Goal: Book appointment/travel/reservation

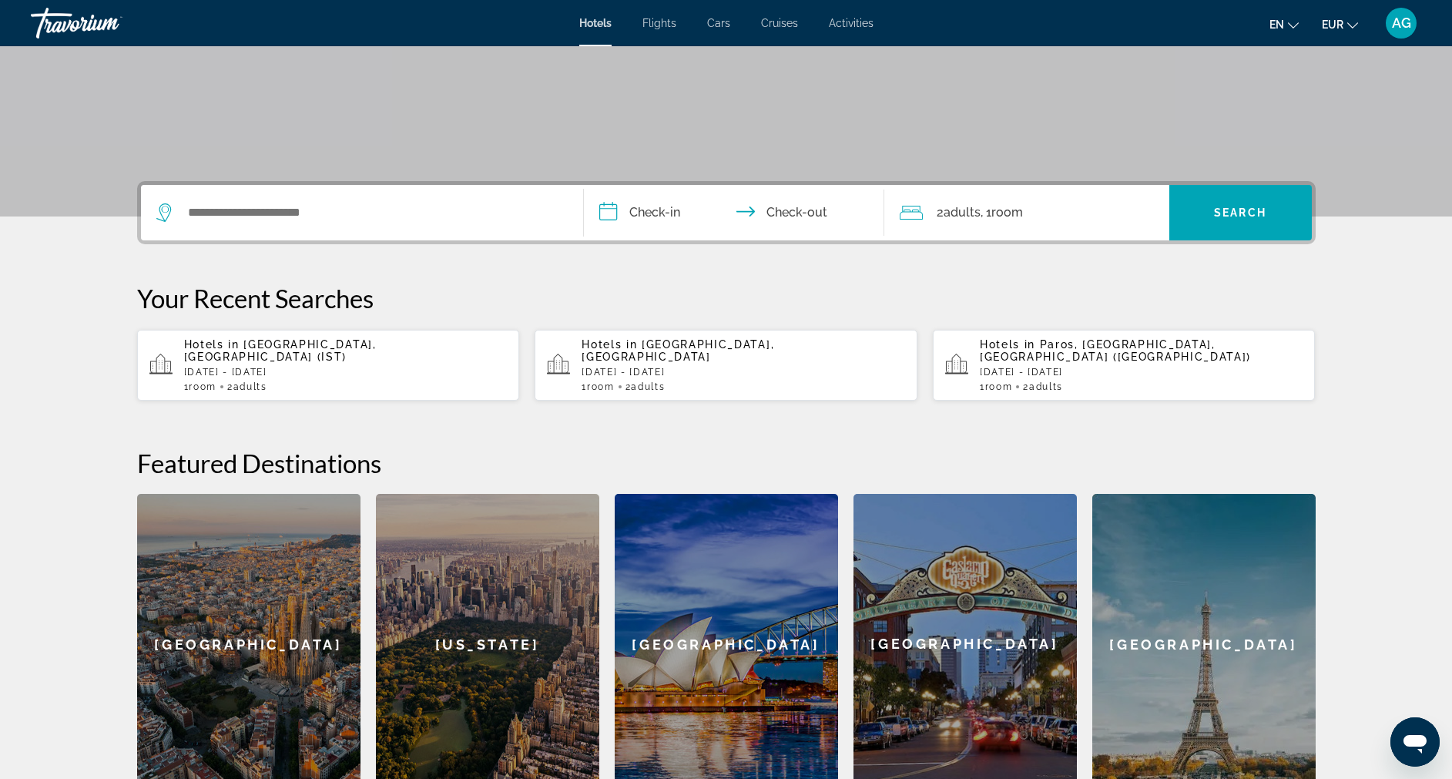
scroll to position [347, 0]
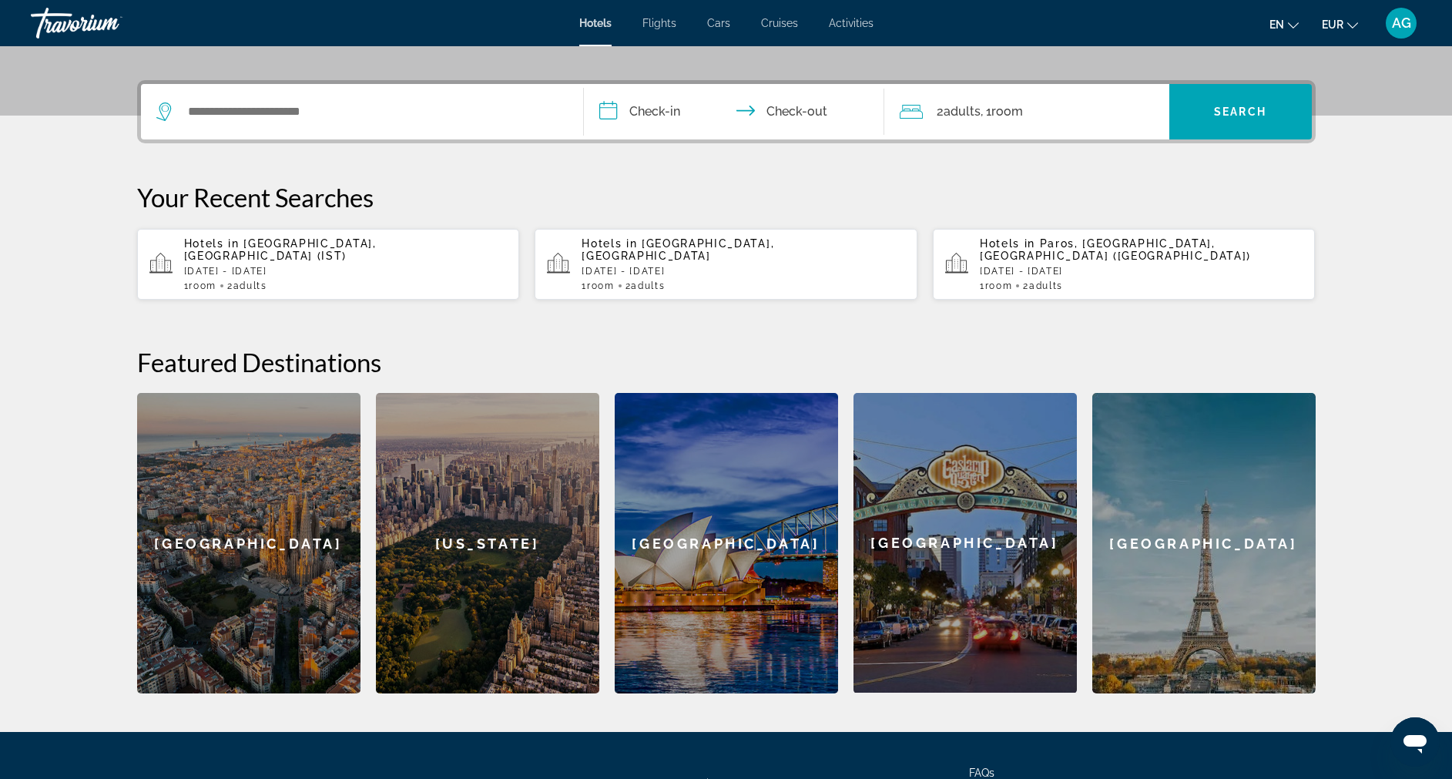
click at [652, 253] on div "Hotels in Majorca, Spain Mon, 08 Sep - Mon, 15 Sep 1 Room rooms 2 Adult Adults" at bounding box center [742, 264] width 323 height 54
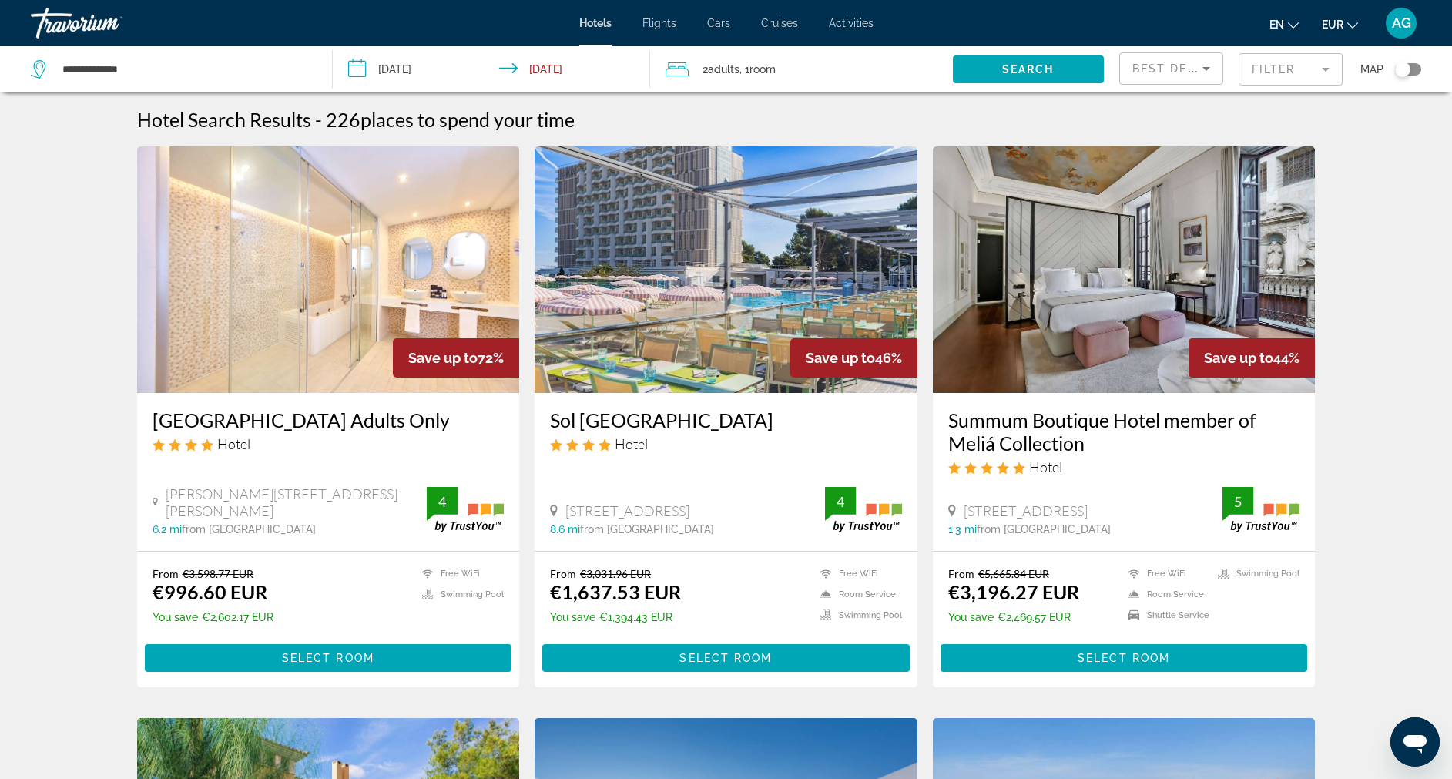
click at [1087, 65] on div "Best Deals" at bounding box center [1171, 68] width 102 height 31
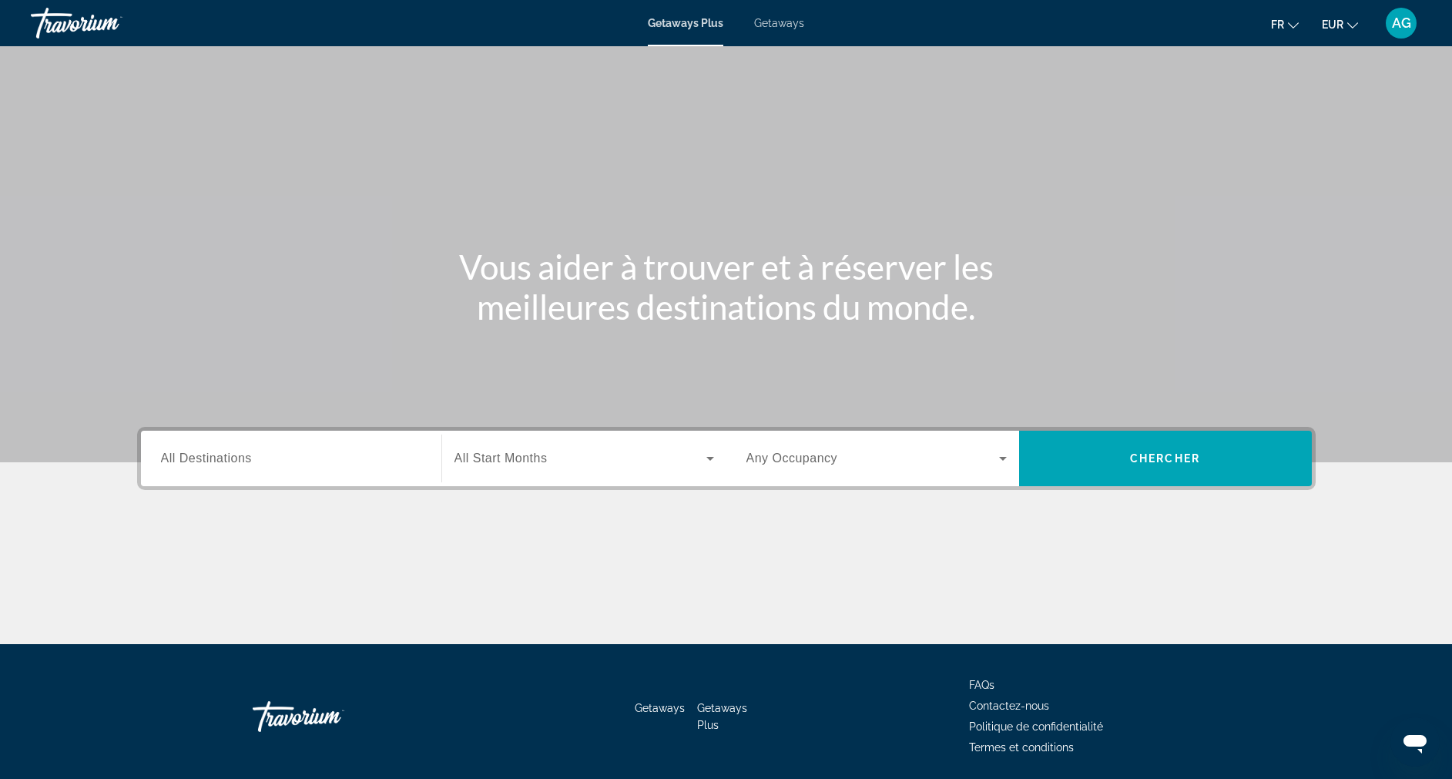
click at [231, 467] on div "Search widget" at bounding box center [291, 459] width 260 height 44
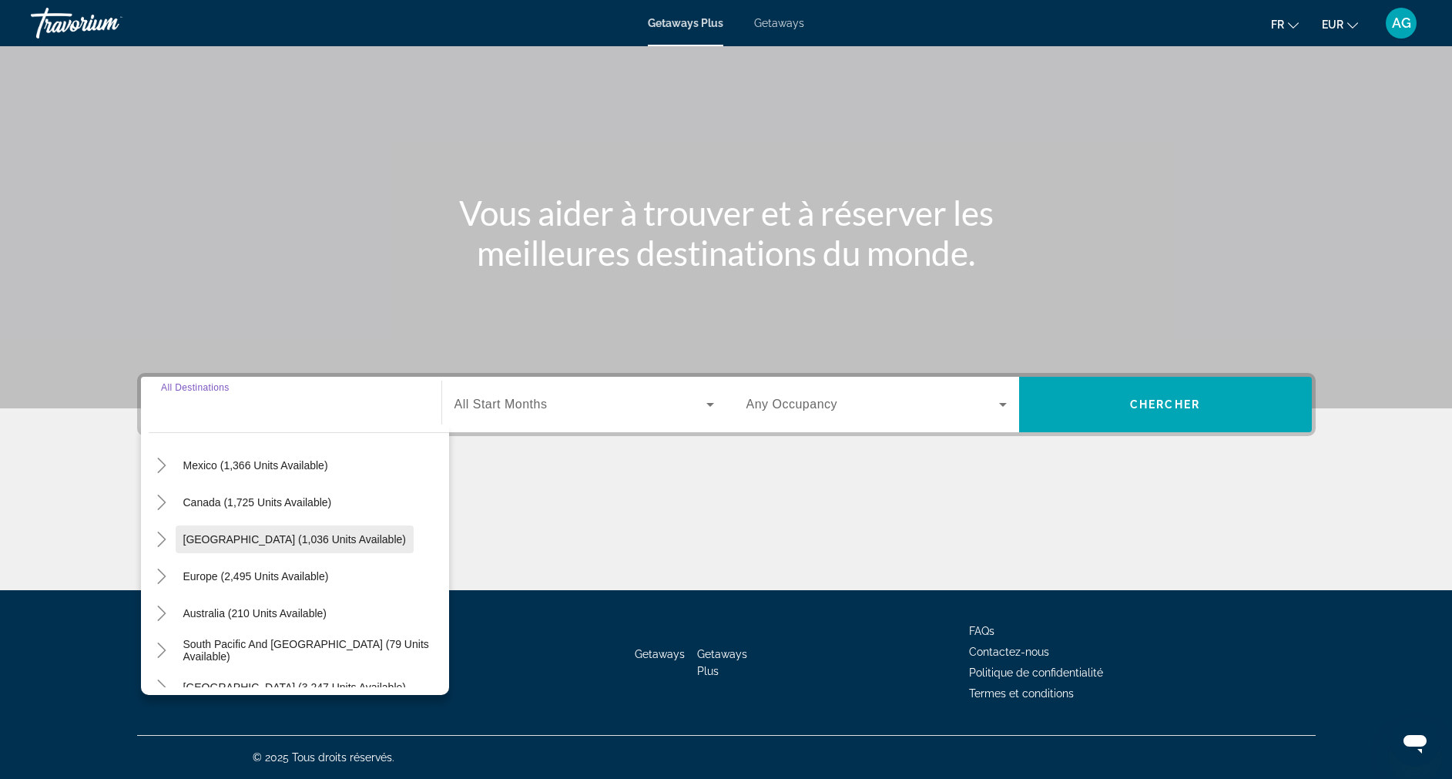
scroll to position [116, 0]
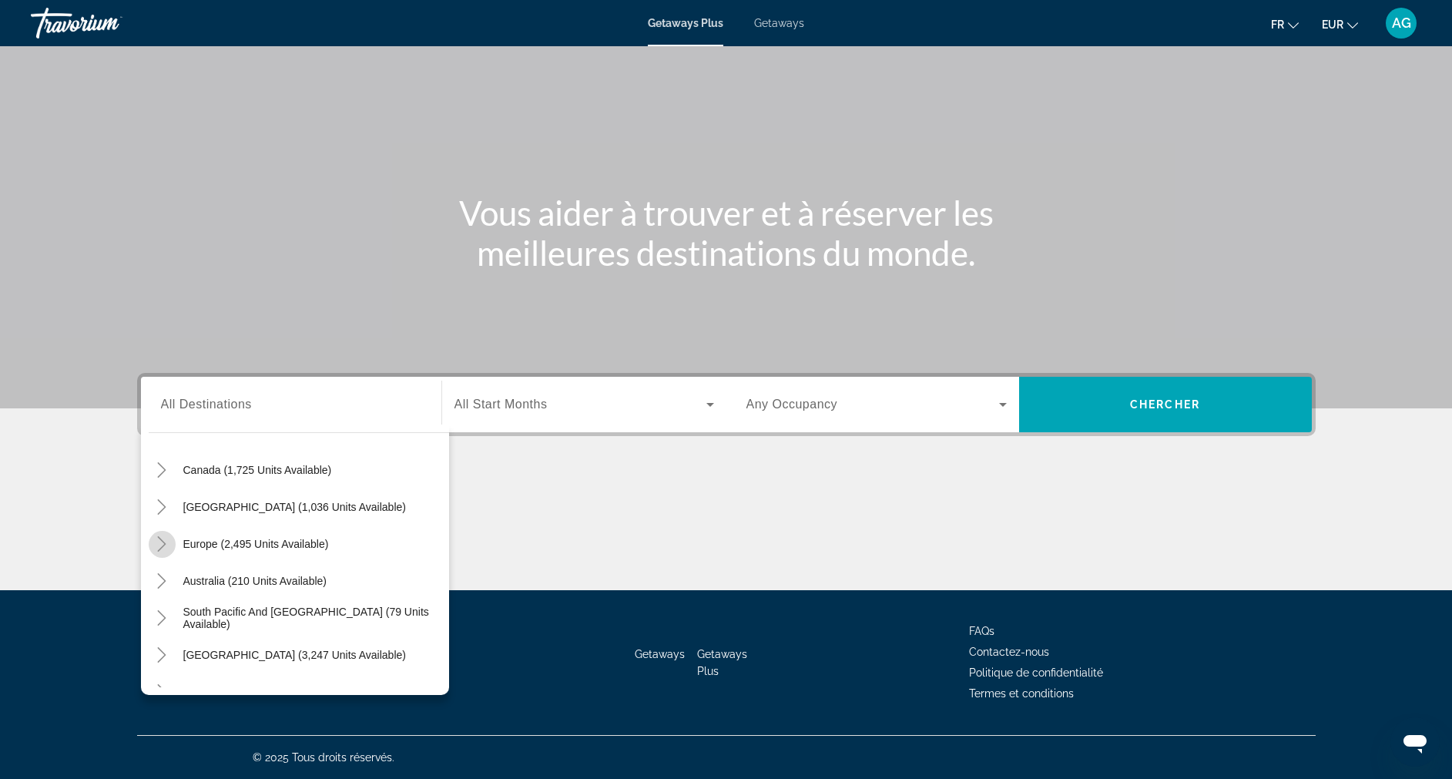
click at [163, 541] on icon "Toggle Europe (2,495 units available)" at bounding box center [162, 543] width 8 height 15
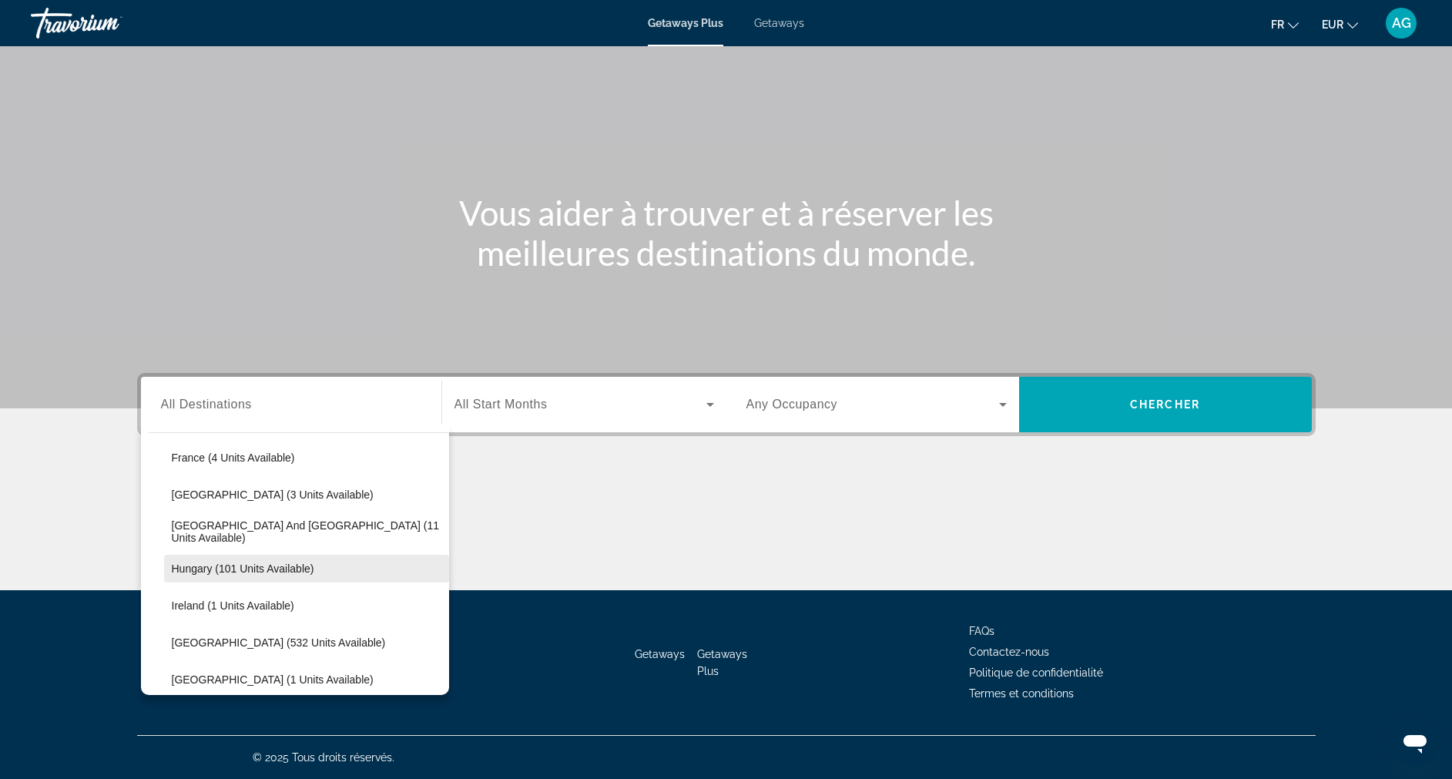
scroll to position [539, 0]
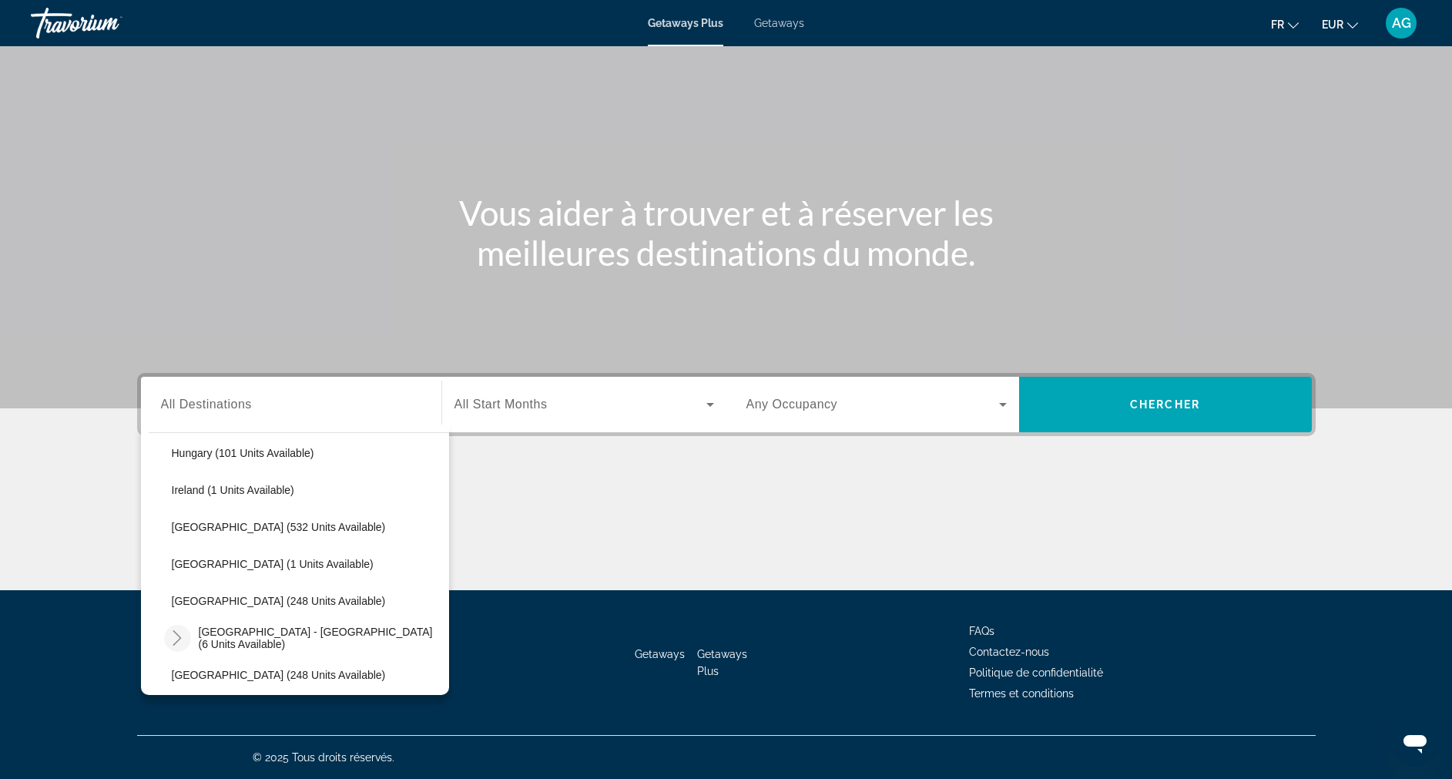
click at [183, 576] on icon "Toggle Spain - Canary Islands (6 units available)" at bounding box center [176, 637] width 15 height 15
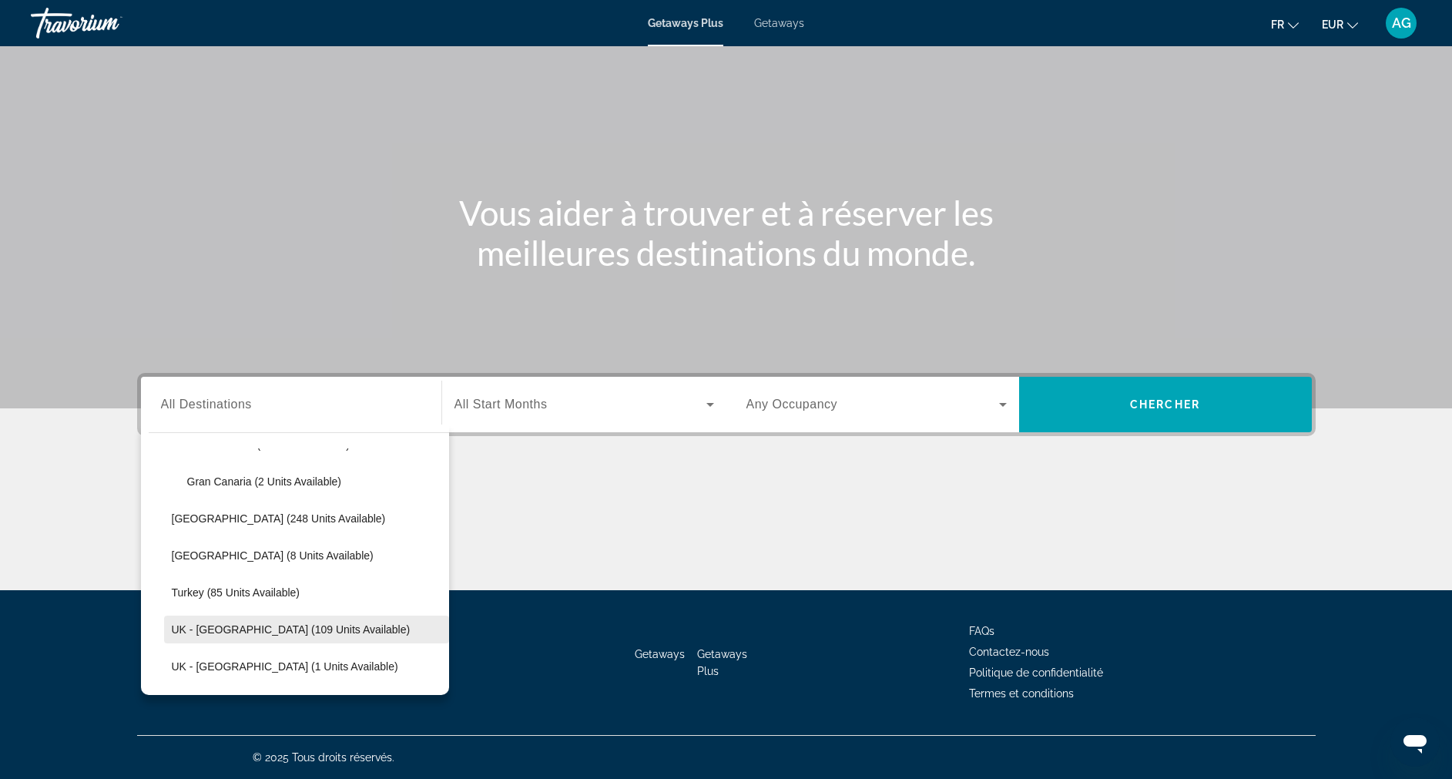
scroll to position [770, 0]
click at [775, 21] on span "Getaways" at bounding box center [779, 23] width 50 height 12
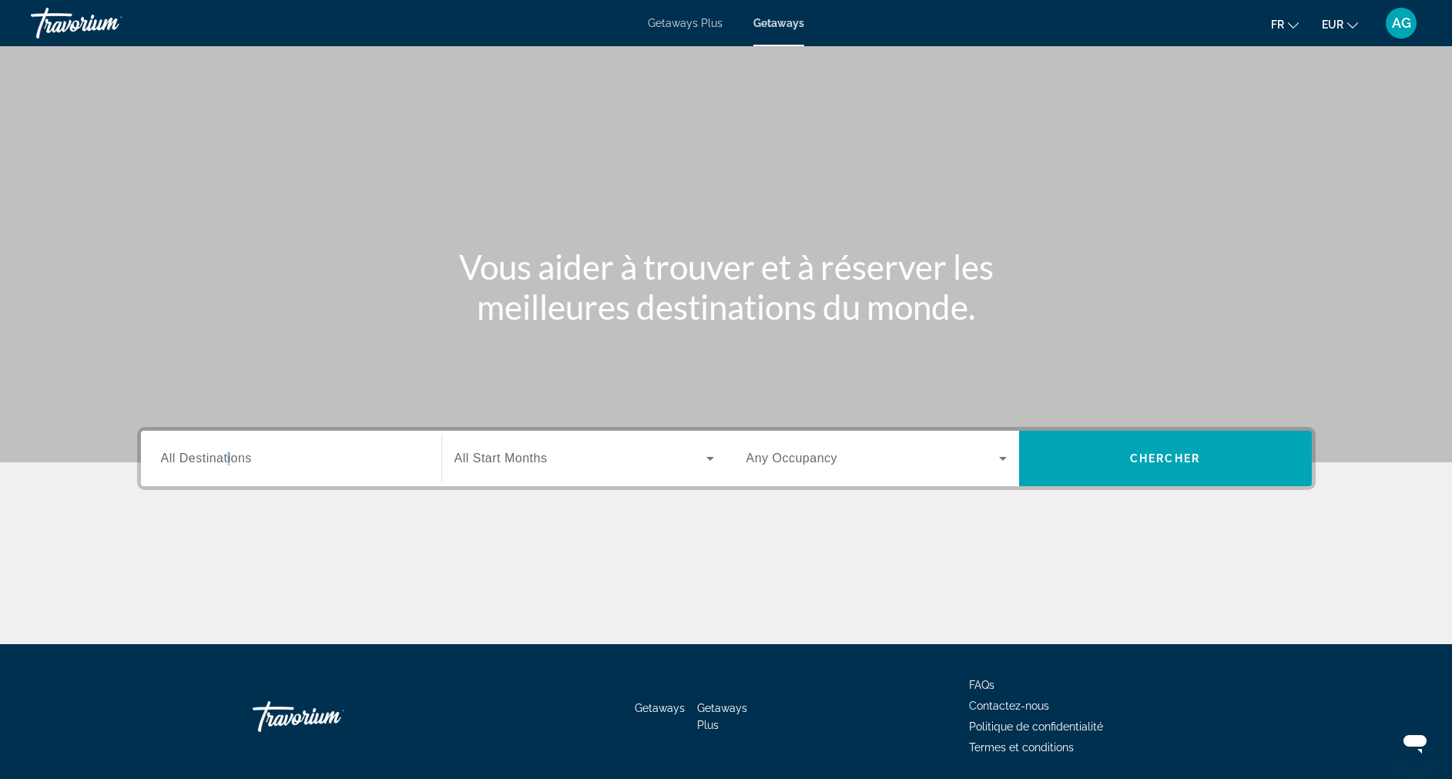
click at [229, 458] on span "All Destinations" at bounding box center [206, 457] width 91 height 13
click at [229, 458] on input "Destination All Destinations" at bounding box center [291, 459] width 260 height 18
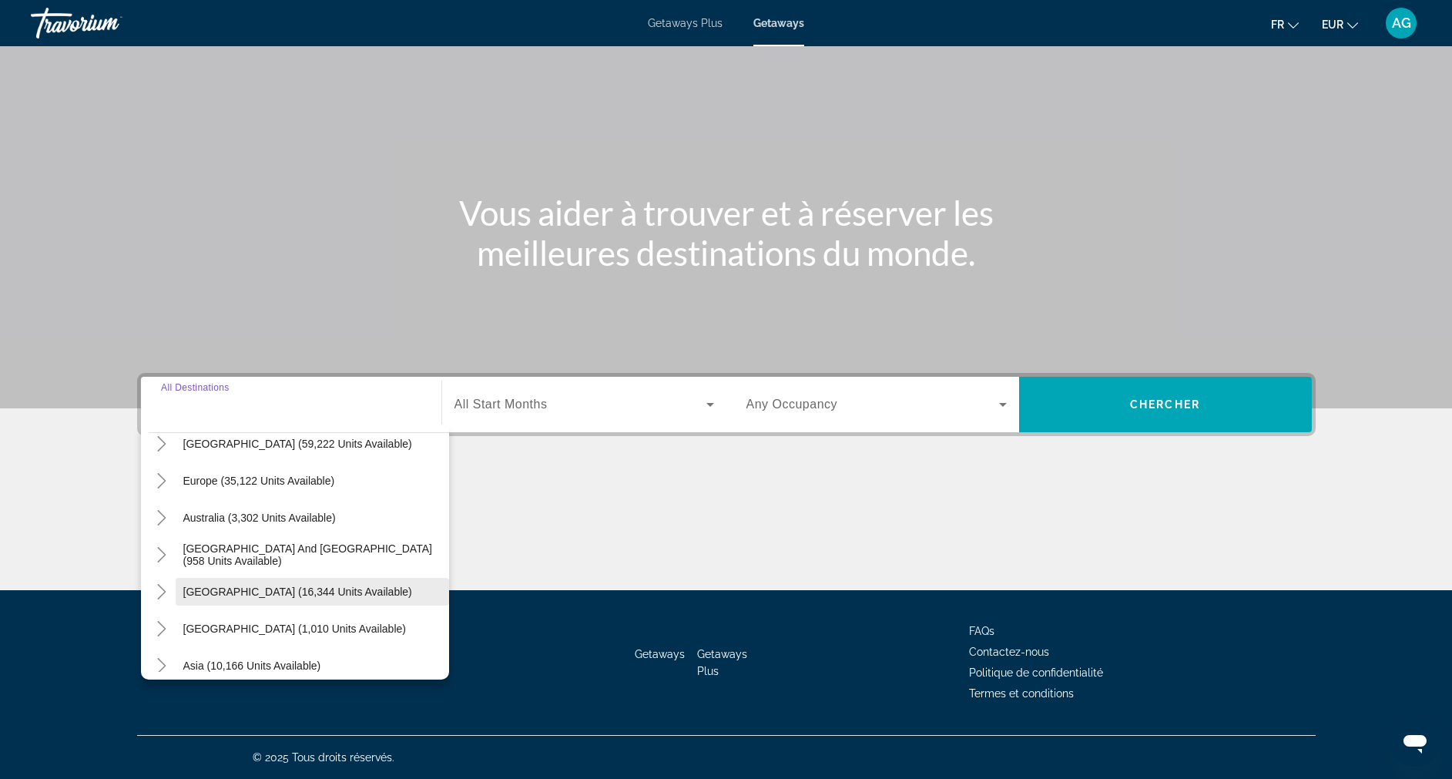
scroll to position [134, 0]
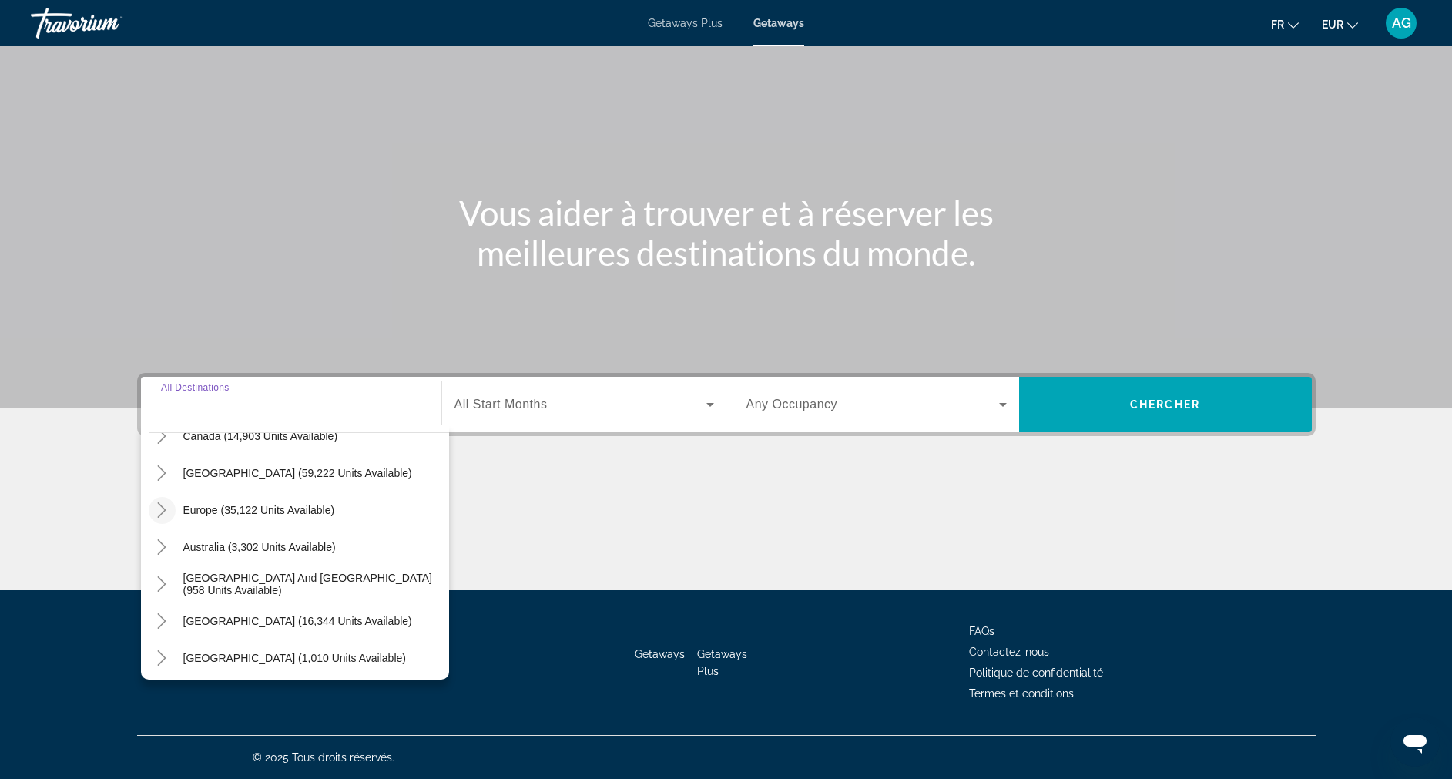
click at [165, 511] on icon "Toggle Europe (35,122 units available)" at bounding box center [161, 509] width 15 height 15
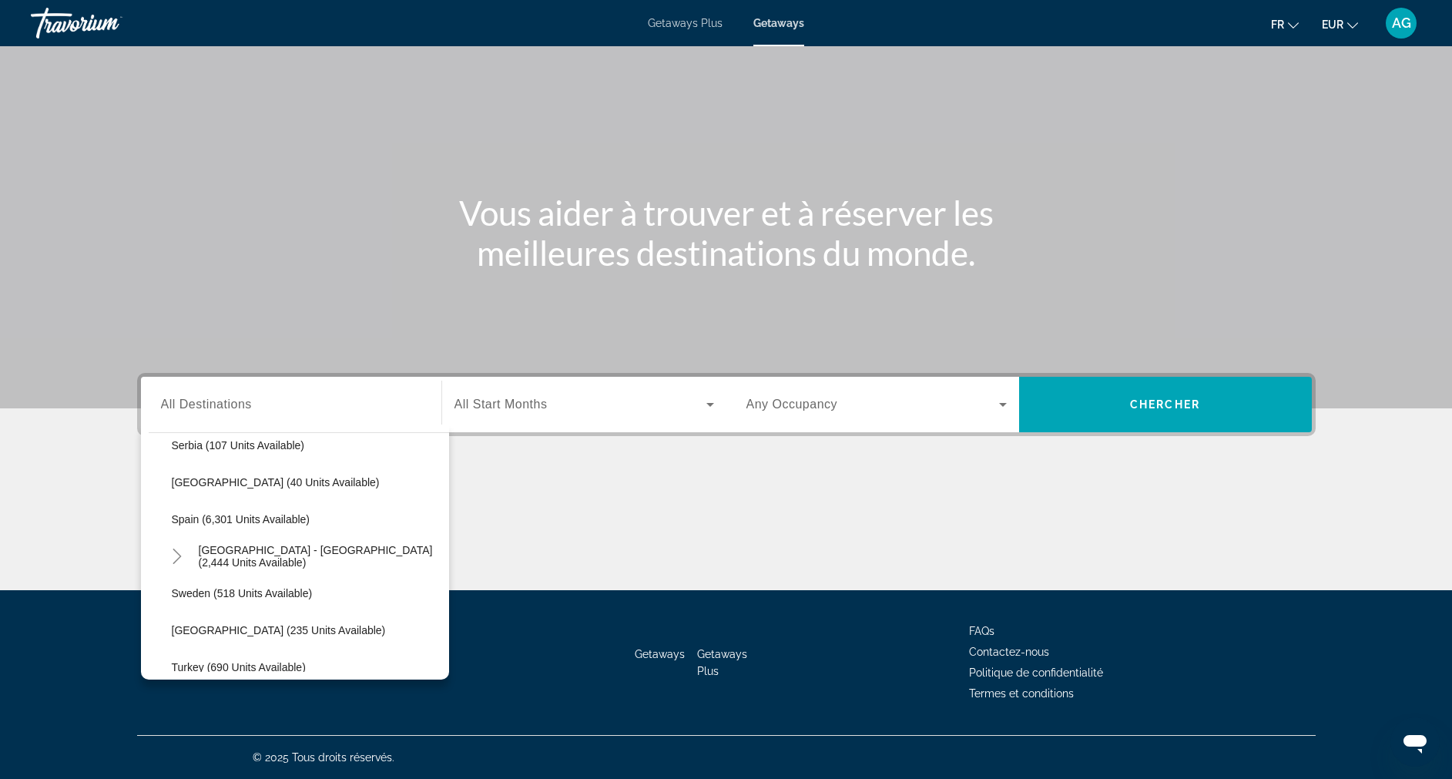
scroll to position [886, 0]
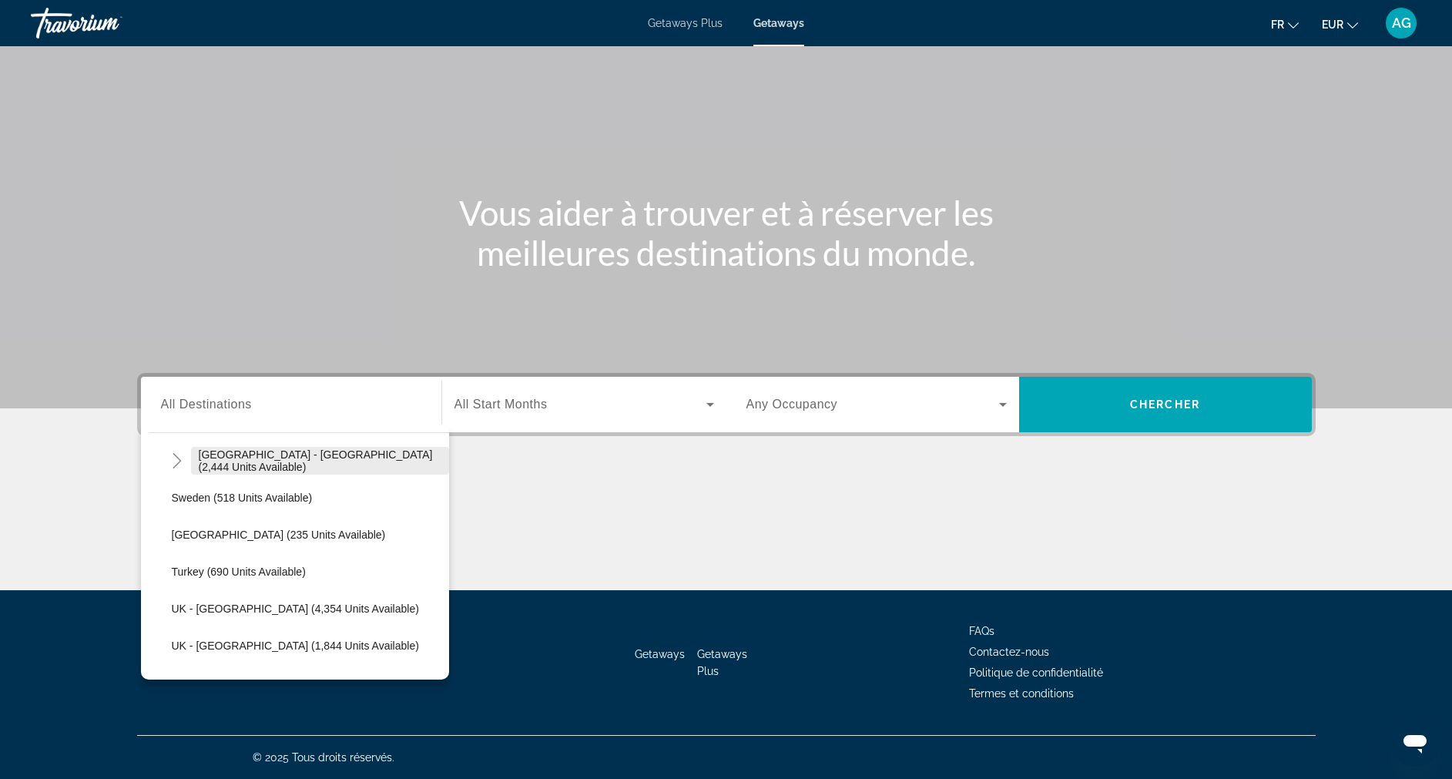
click at [304, 467] on span "Search widget" at bounding box center [320, 460] width 258 height 37
type input "**********"
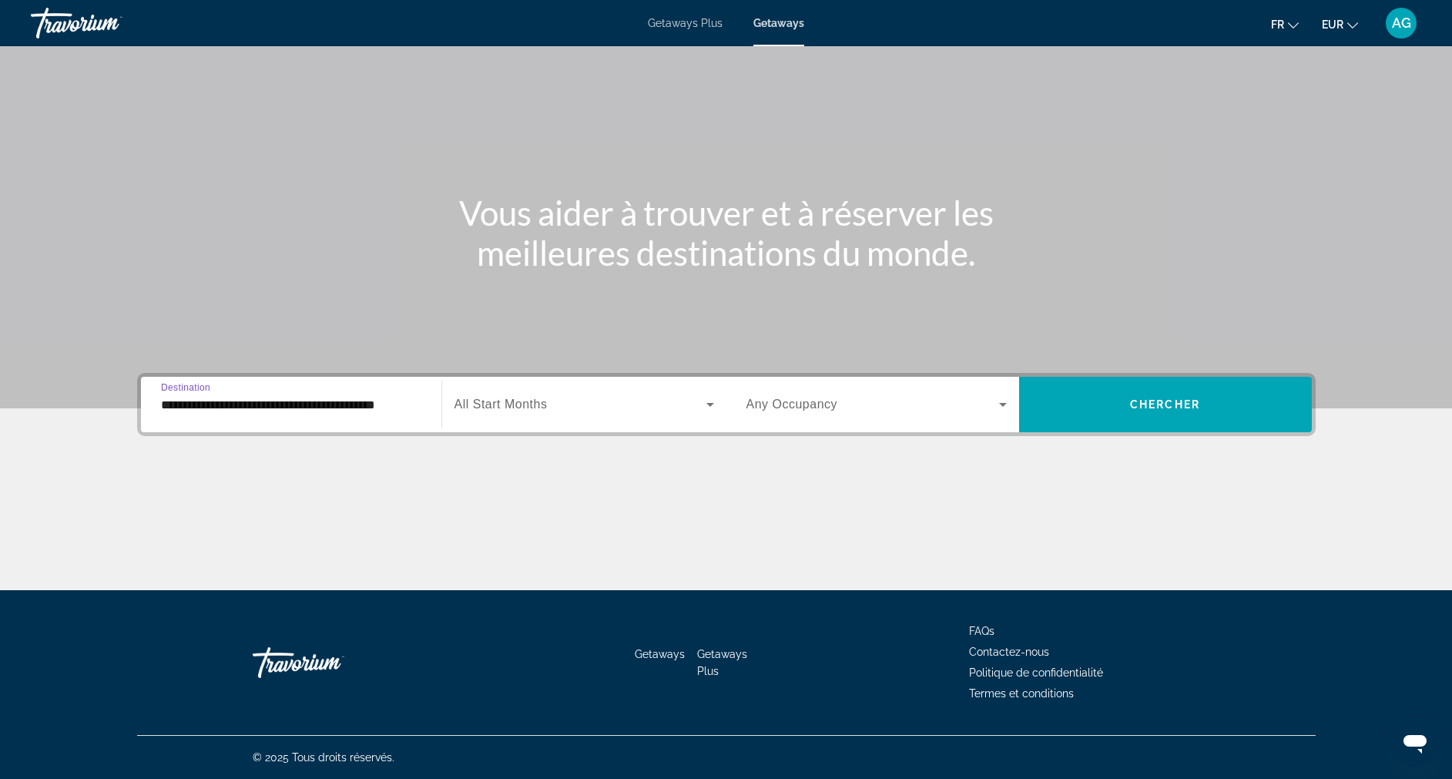
click at [534, 399] on span "All Start Months" at bounding box center [500, 403] width 93 height 13
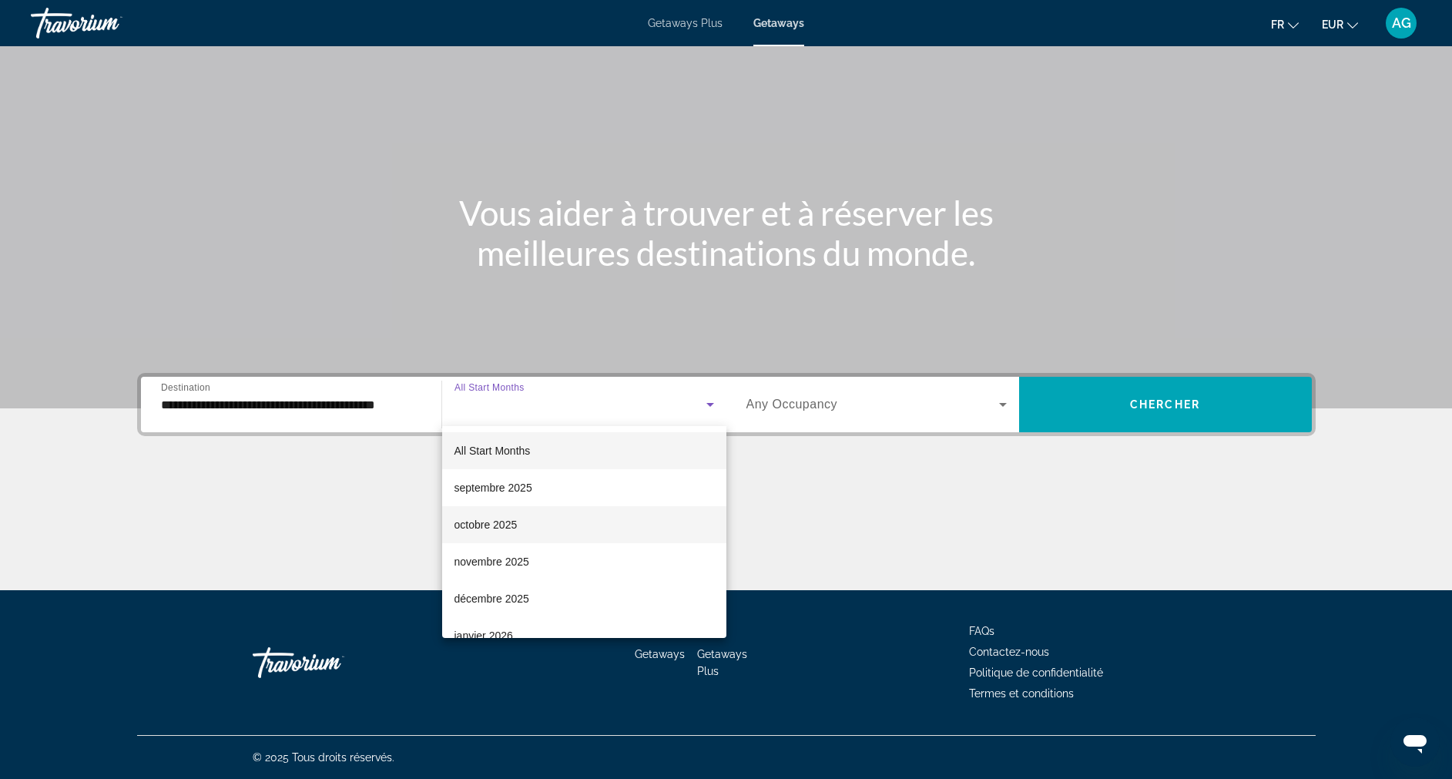
drag, startPoint x: 522, startPoint y: 531, endPoint x: 585, endPoint y: 514, distance: 65.4
click at [523, 530] on mat-option "octobre 2025" at bounding box center [584, 524] width 284 height 37
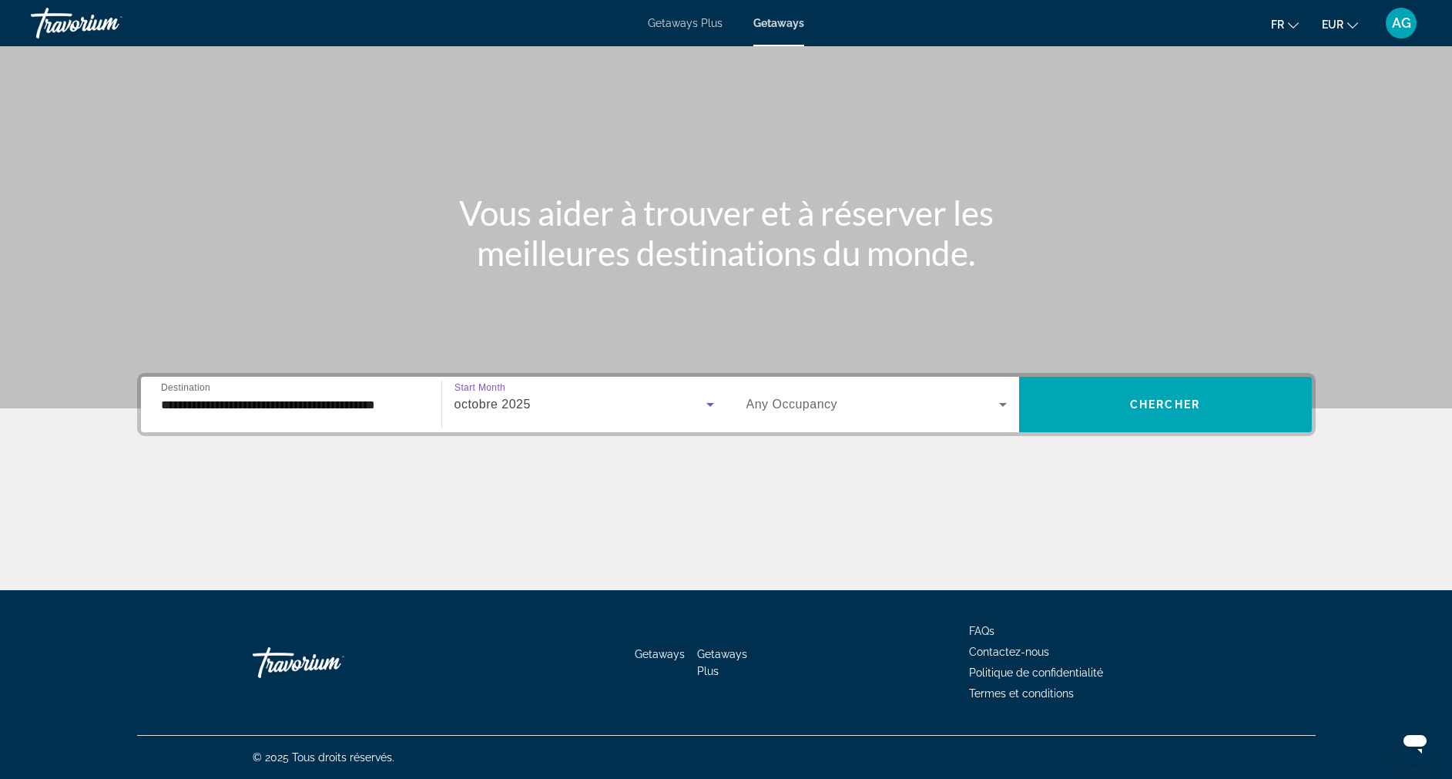
click at [800, 406] on span "Any Occupancy" at bounding box center [792, 403] width 92 height 13
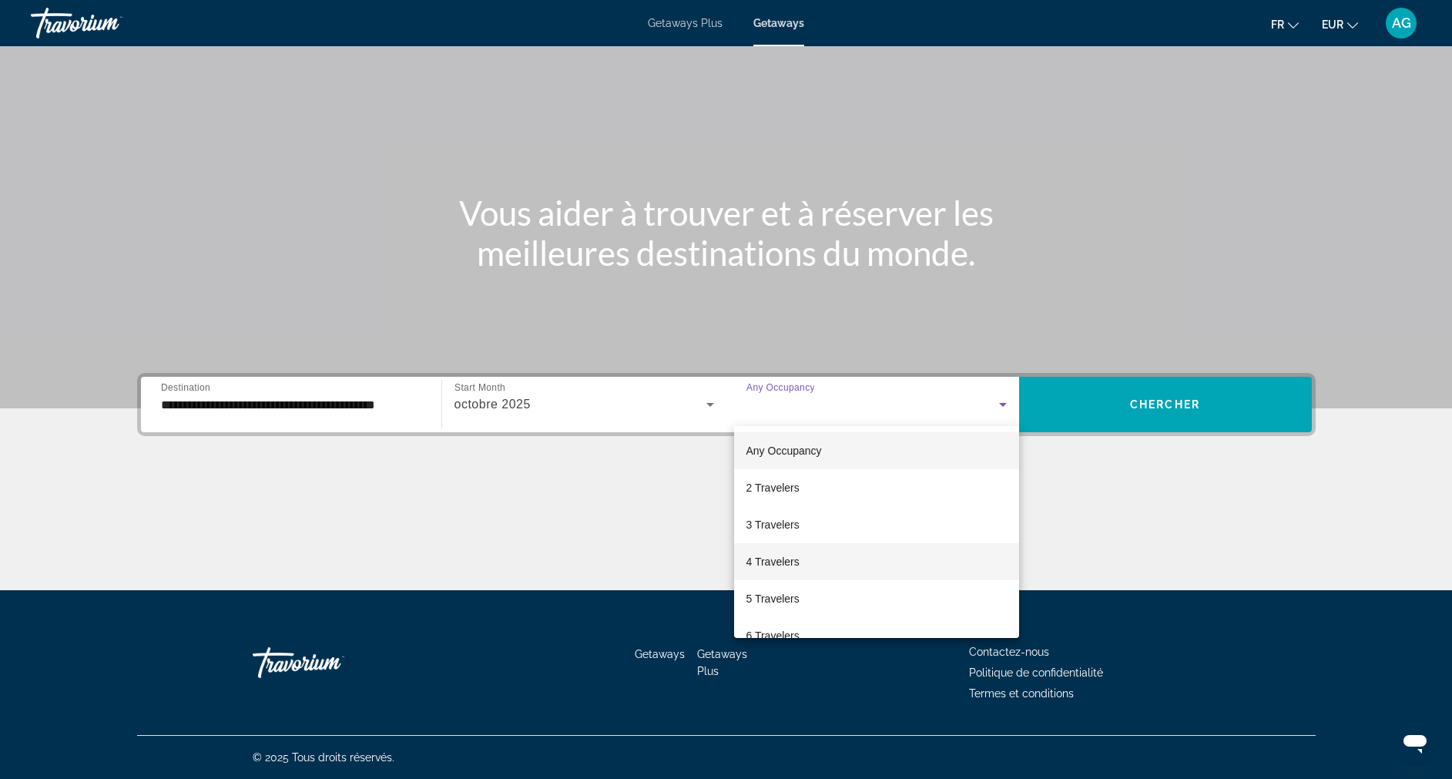
click at [797, 553] on span "4 Travelers" at bounding box center [772, 561] width 53 height 18
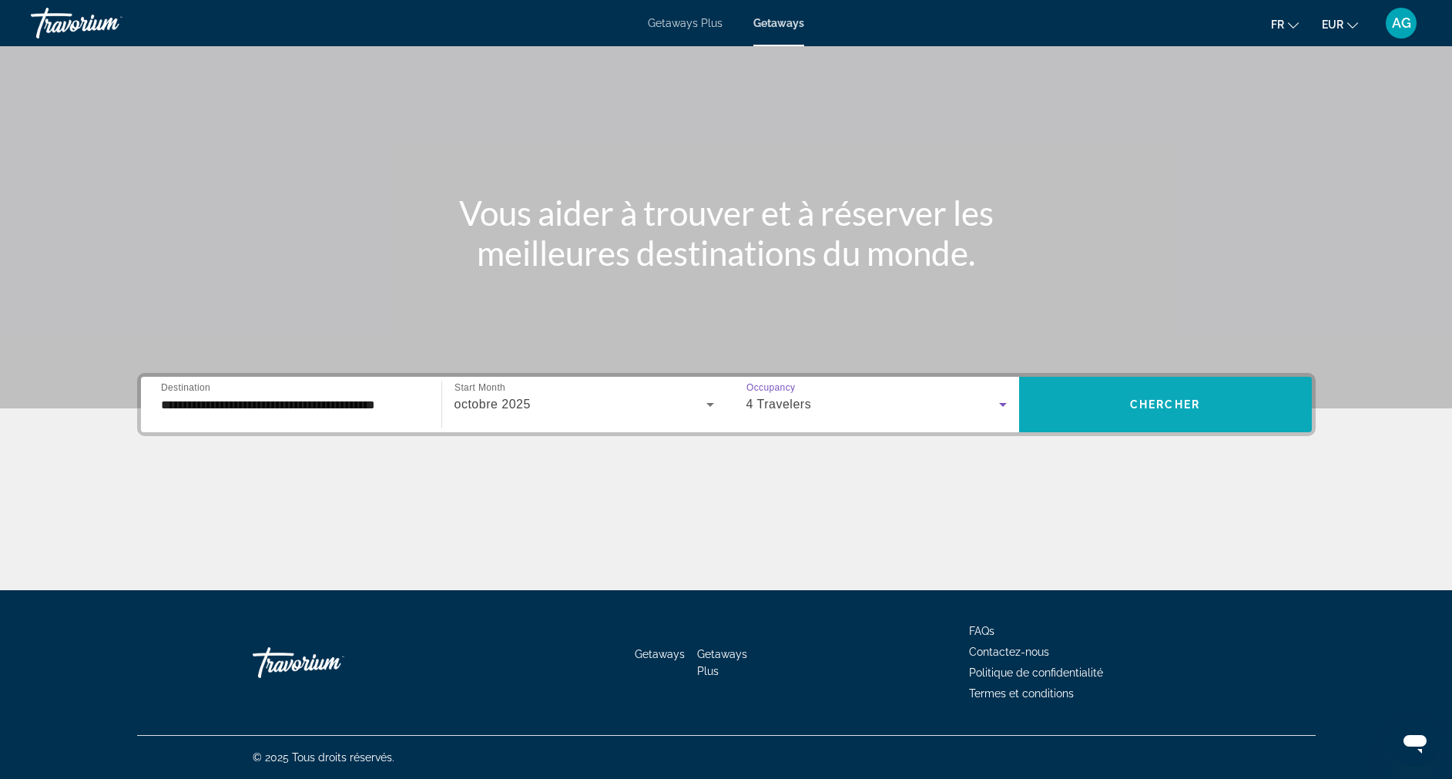
click at [1087, 410] on span "Search widget" at bounding box center [1165, 404] width 293 height 37
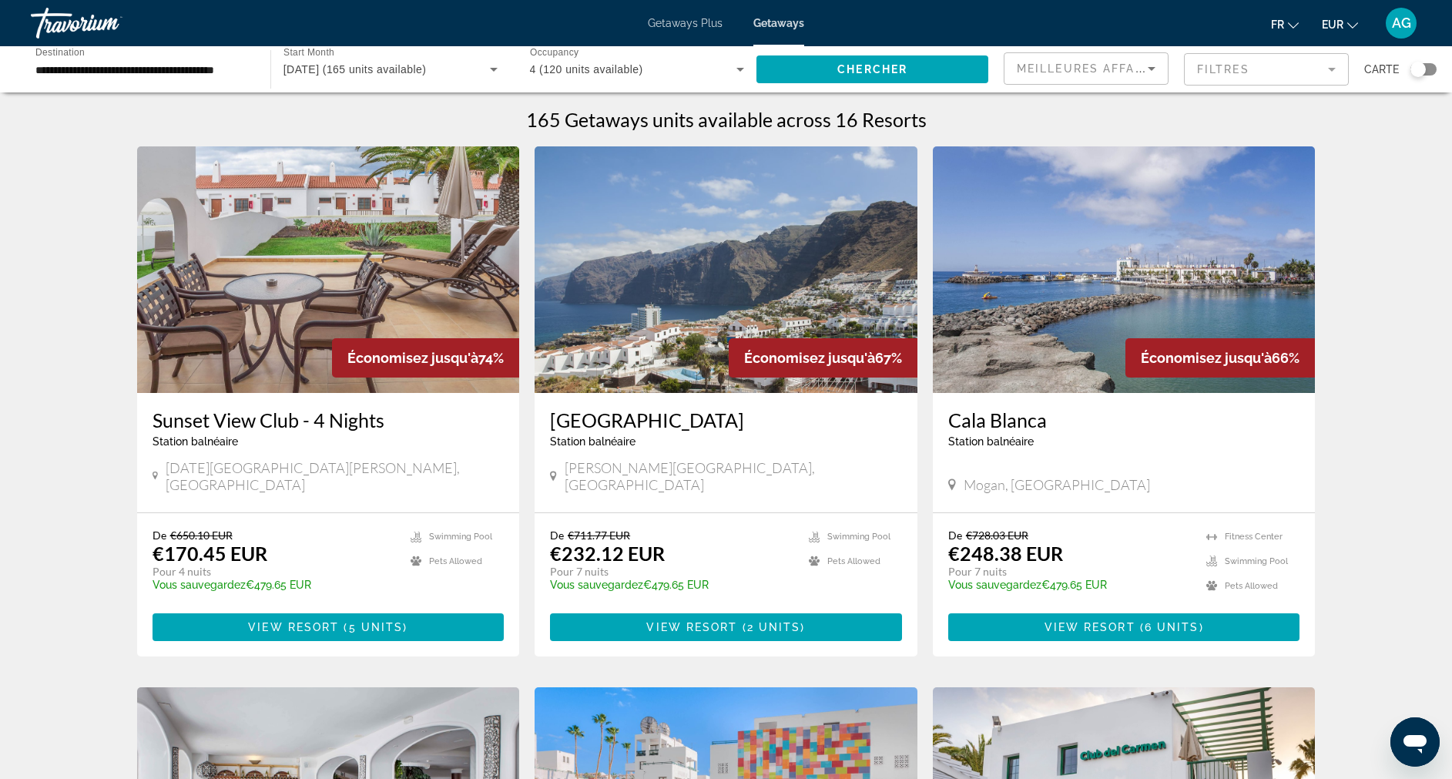
click at [615, 427] on h3 "[GEOGRAPHIC_DATA]" at bounding box center [726, 419] width 352 height 23
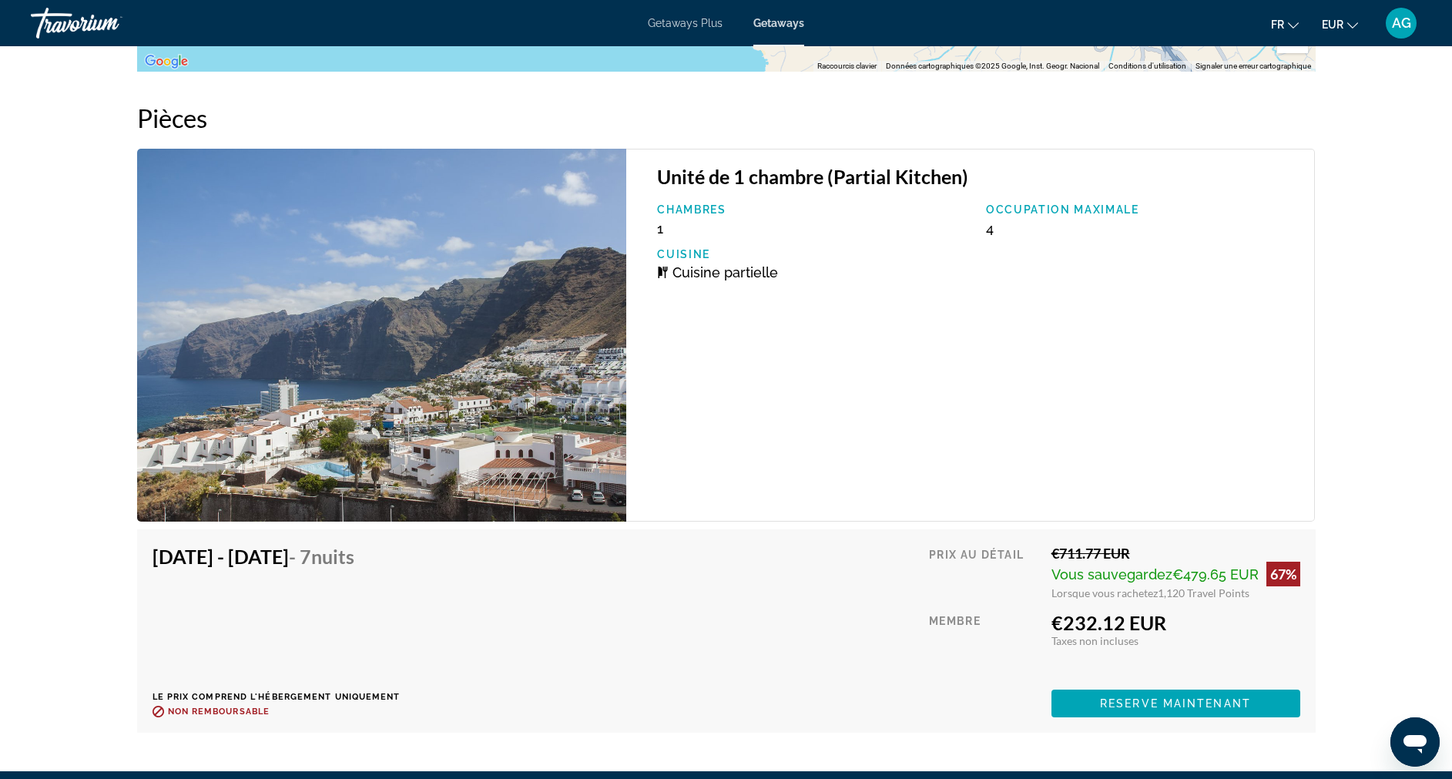
scroll to position [2629, 0]
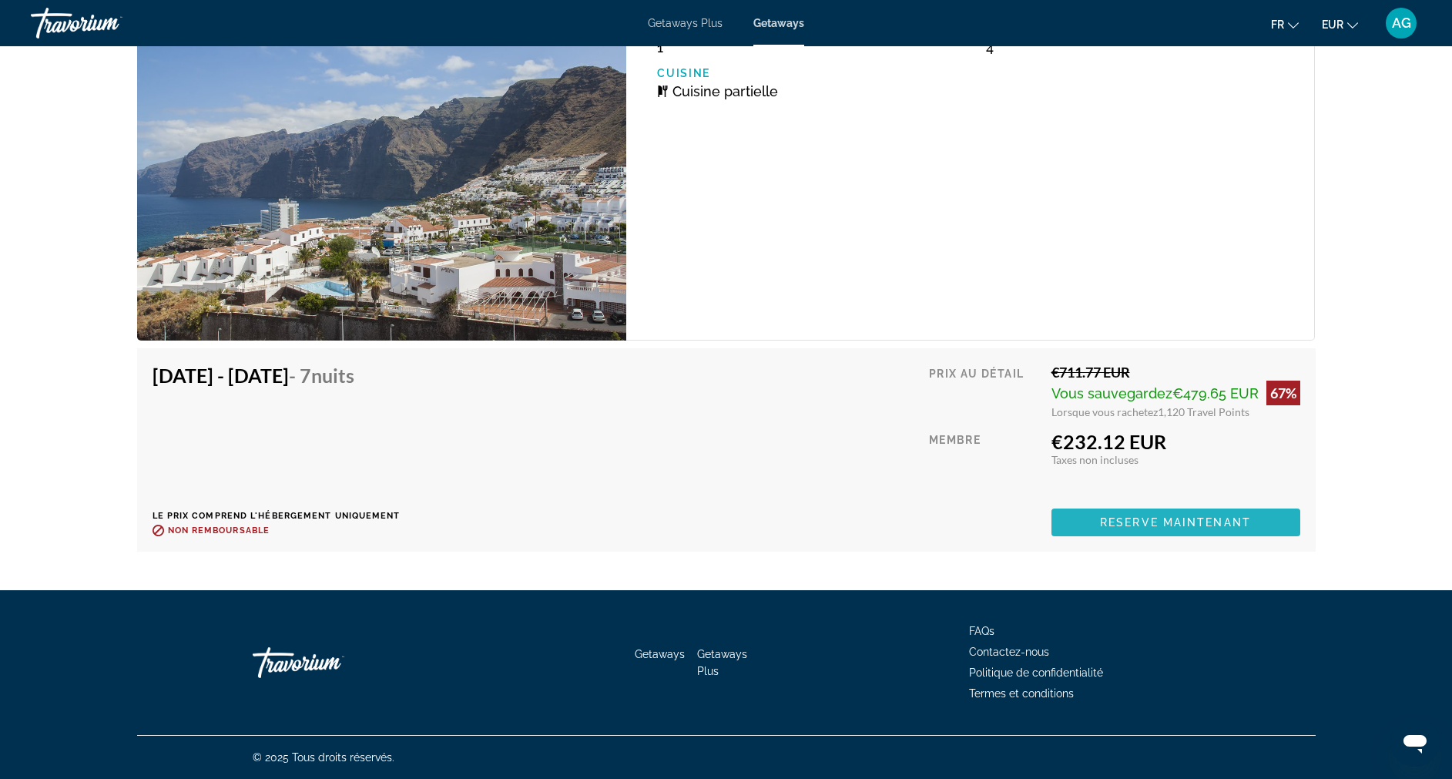
click at [1087, 513] on span "Main content" at bounding box center [1175, 522] width 249 height 37
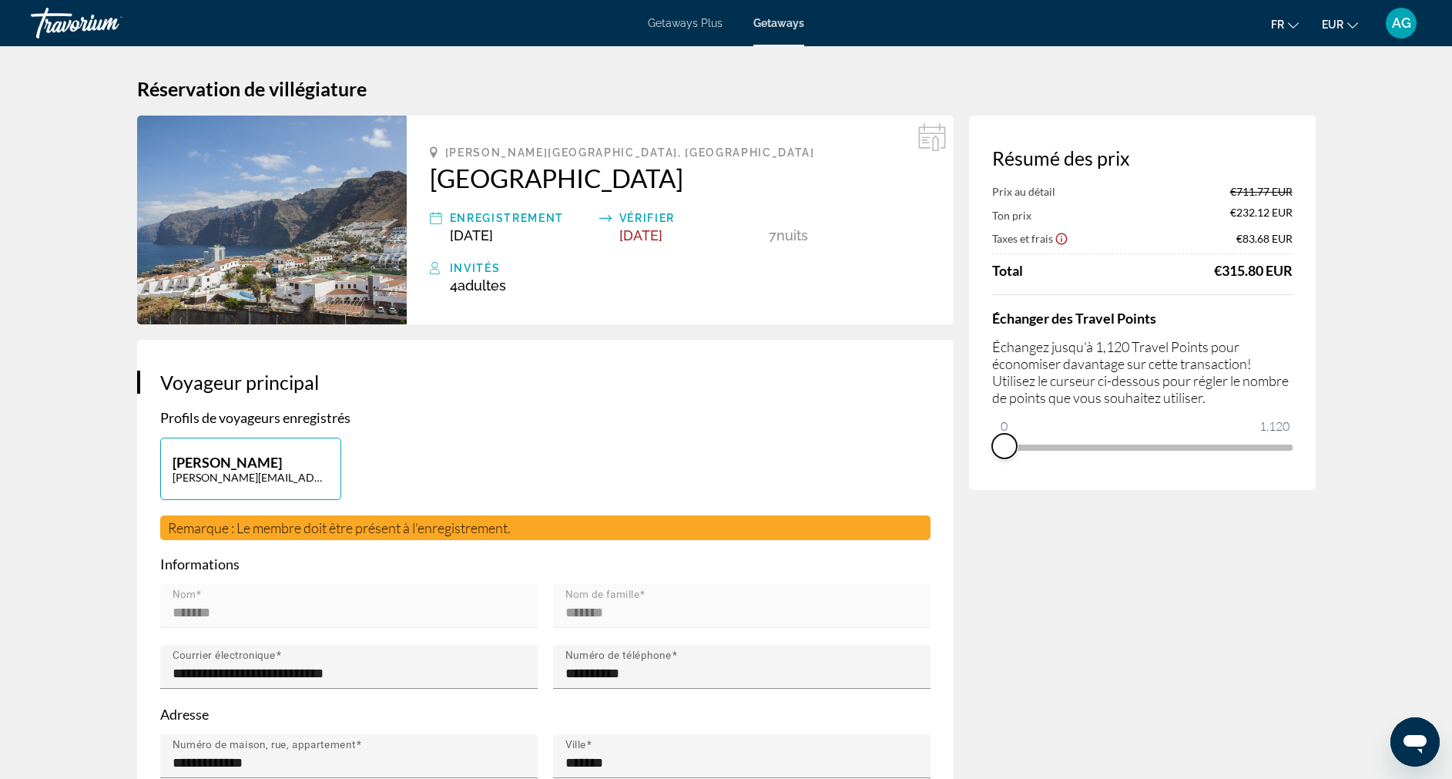
drag, startPoint x: 1286, startPoint y: 467, endPoint x: 976, endPoint y: 484, distance: 310.8
click at [976, 484] on div "Résumé des prix Prix au détail €711.77 EUR Ton prix €232.12 EUR Taxes et frais …" at bounding box center [1142, 303] width 347 height 374
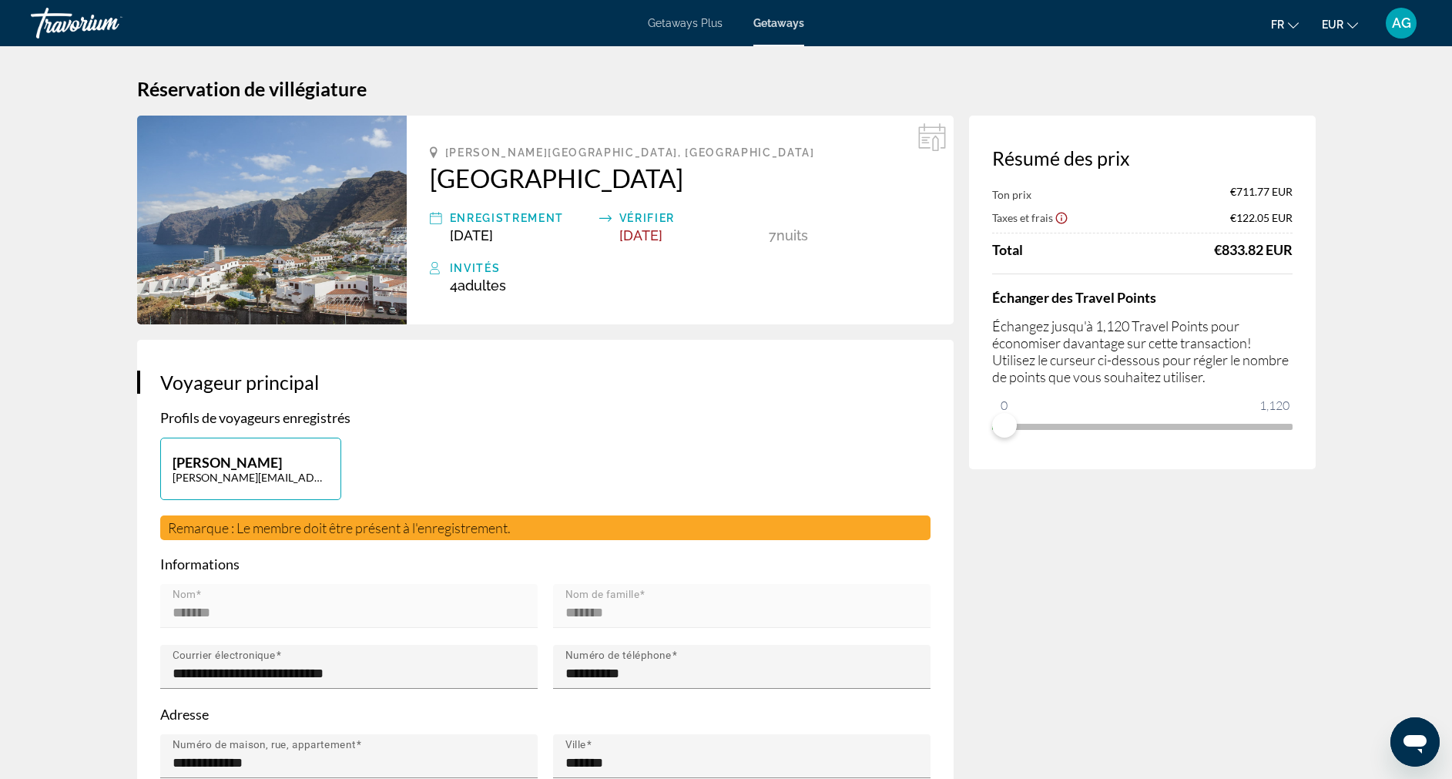
drag, startPoint x: 1224, startPoint y: 252, endPoint x: 1296, endPoint y: 240, distance: 73.3
click at [1087, 240] on div "Résumé des prix Ton prix €711.77 EUR Taxes et frais €122.05 EUR Total €833.82 E…" at bounding box center [1142, 293] width 347 height 354
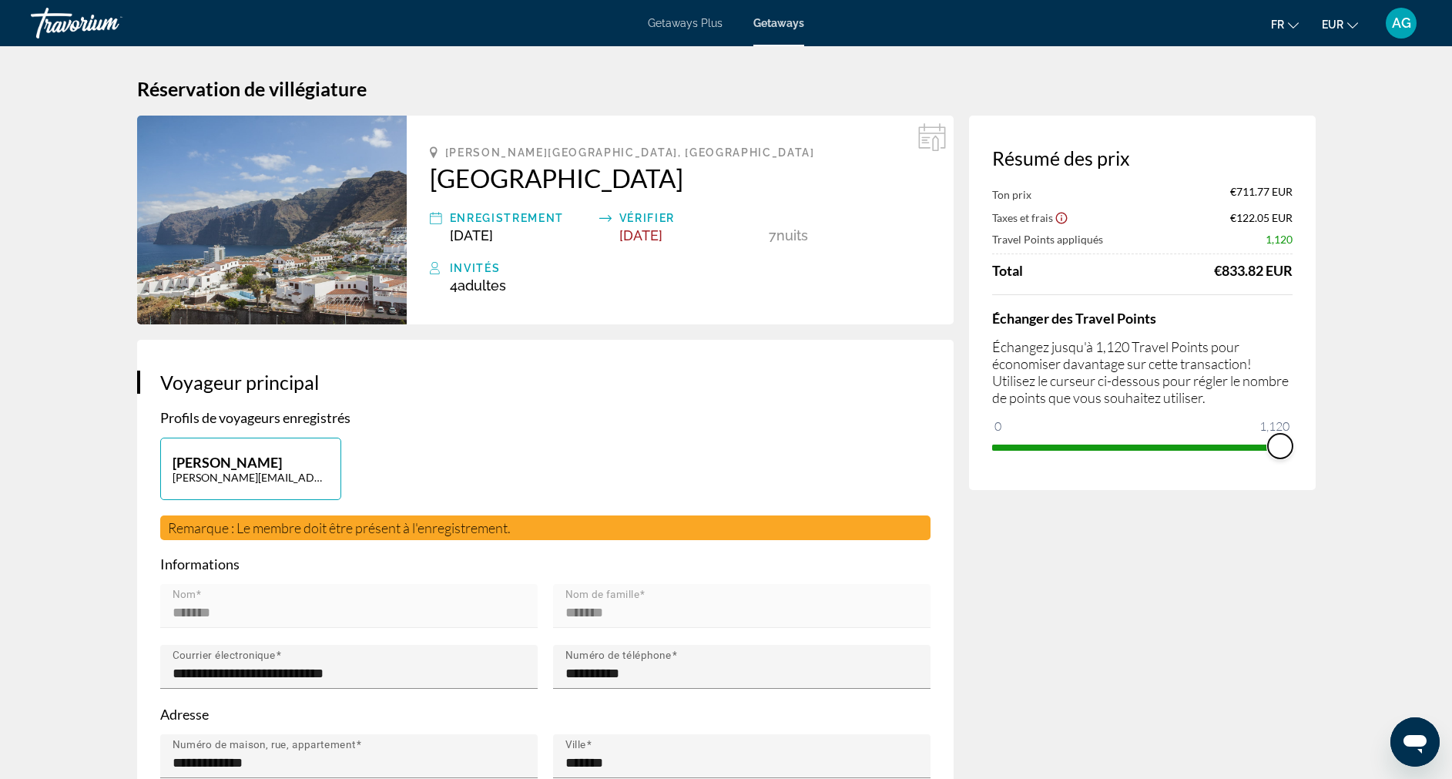
drag, startPoint x: 1009, startPoint y: 424, endPoint x: 1221, endPoint y: 376, distance: 217.9
